Goal: Find specific page/section: Find specific page/section

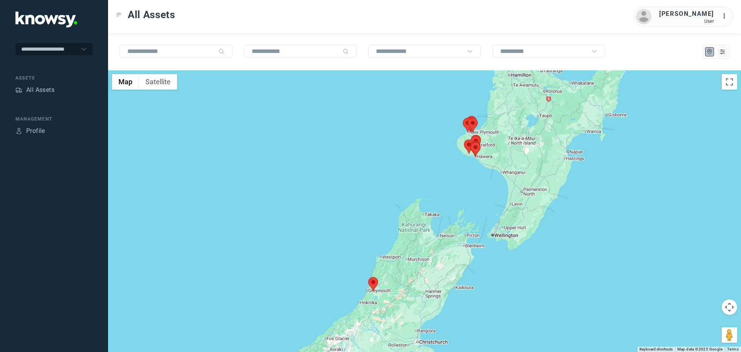
click at [464, 139] on area at bounding box center [464, 139] width 0 height 0
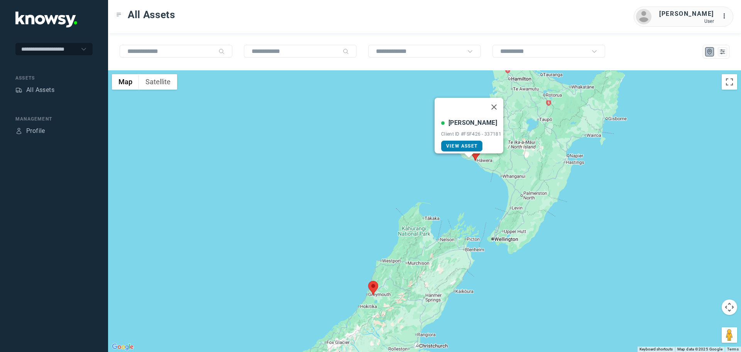
click at [462, 143] on span "View Asset" at bounding box center [461, 145] width 31 height 5
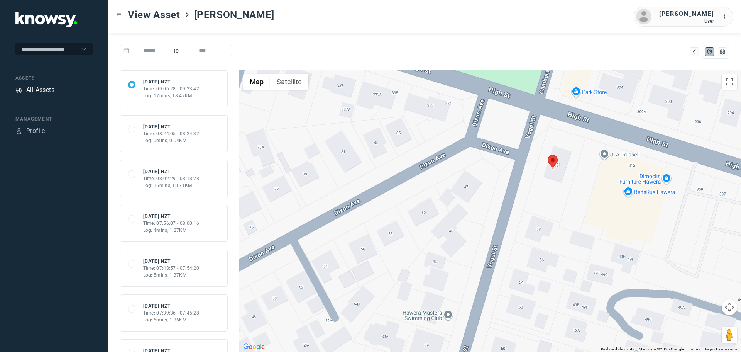
click at [43, 88] on div "All Assets" at bounding box center [40, 89] width 28 height 9
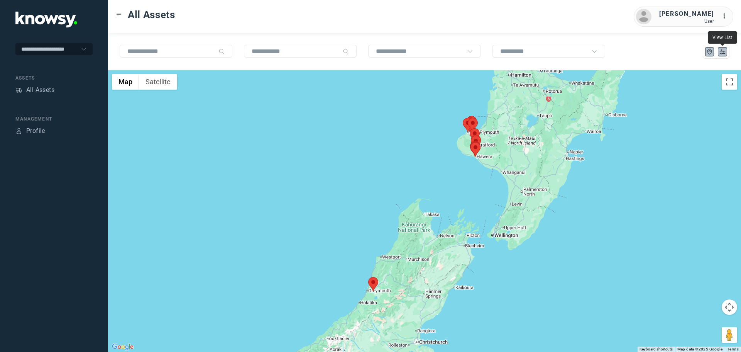
click at [723, 51] on icon "List" at bounding box center [722, 51] width 7 height 7
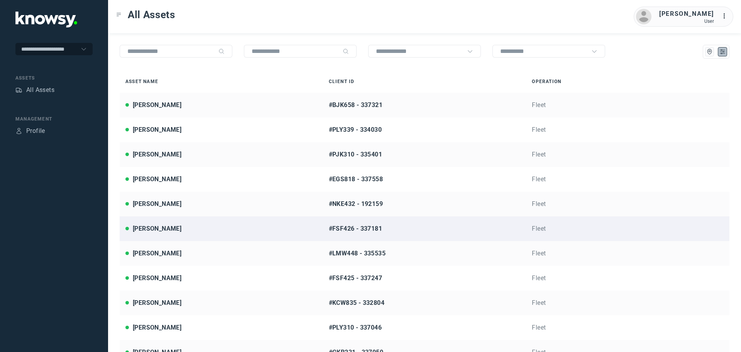
click at [165, 232] on div "[PERSON_NAME]" at bounding box center [221, 228] width 192 height 9
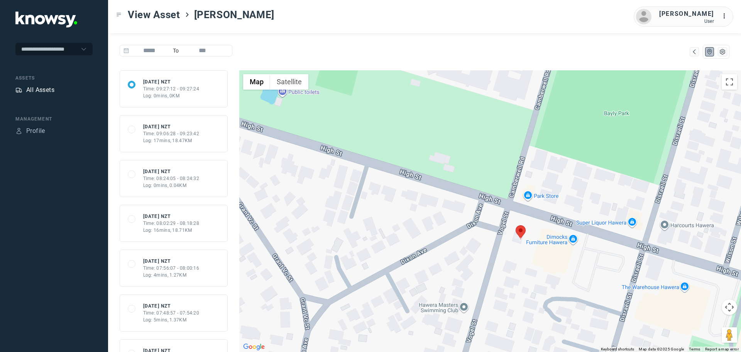
click at [38, 92] on div "All Assets" at bounding box center [40, 89] width 28 height 9
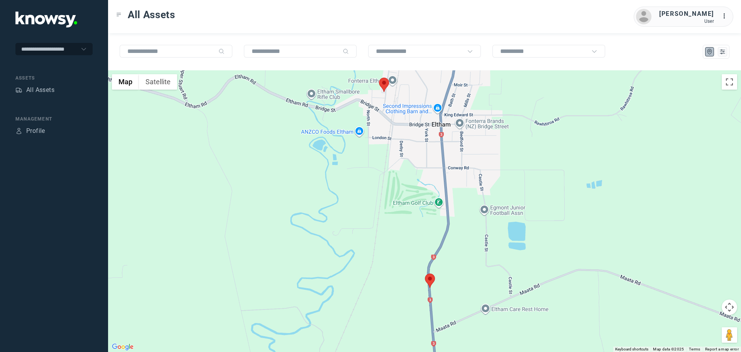
click at [425, 273] on area at bounding box center [425, 273] width 0 height 0
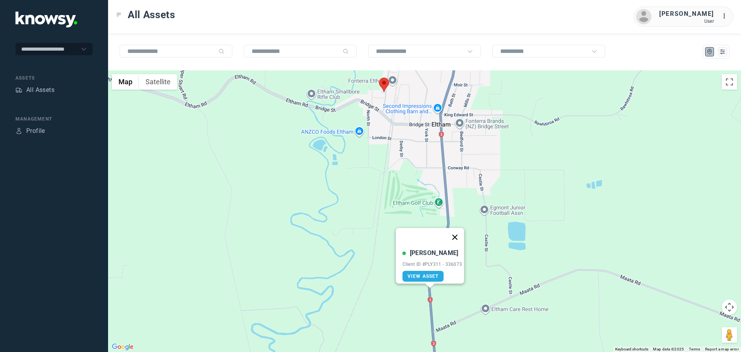
click at [462, 232] on button "Close" at bounding box center [454, 237] width 19 height 19
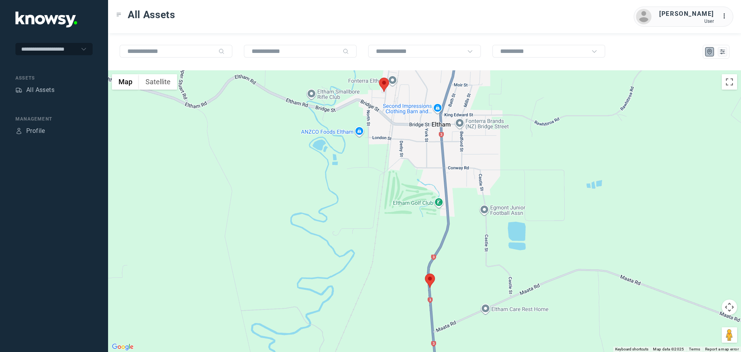
click at [425, 273] on area at bounding box center [425, 273] width 0 height 0
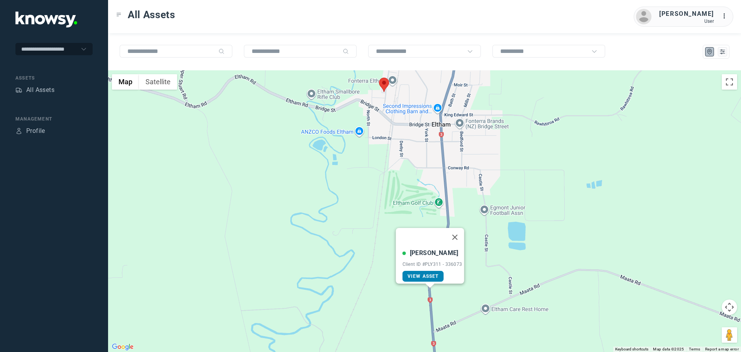
click at [430, 273] on span "View Asset" at bounding box center [423, 275] width 31 height 5
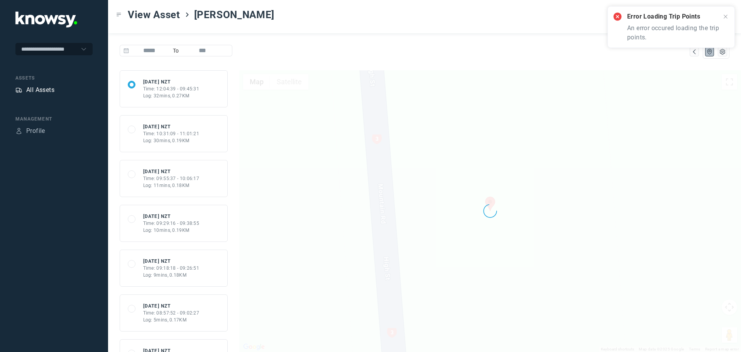
click at [47, 90] on div "All Assets" at bounding box center [40, 89] width 28 height 9
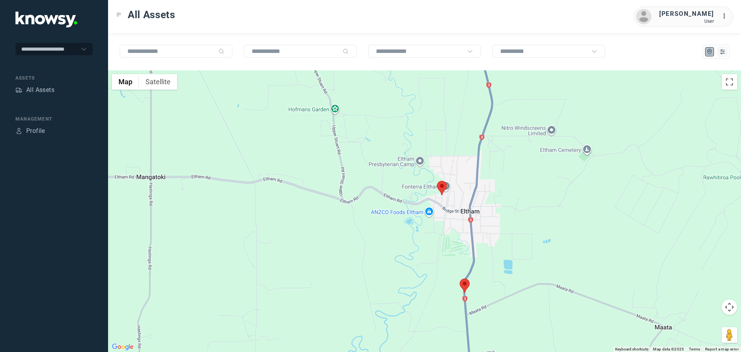
click at [437, 181] on area at bounding box center [437, 181] width 0 height 0
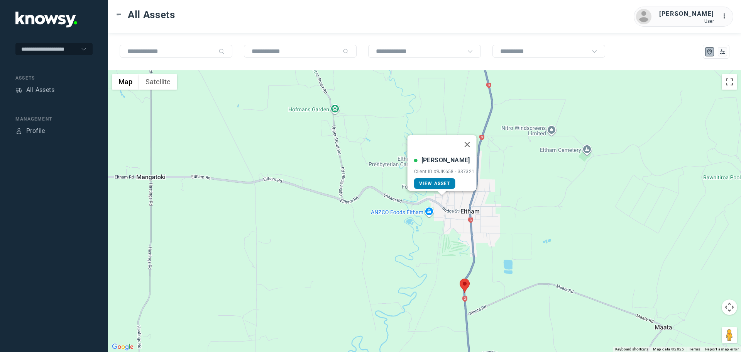
click at [440, 181] on span "View Asset" at bounding box center [434, 183] width 31 height 5
